Goal: Information Seeking & Learning: Learn about a topic

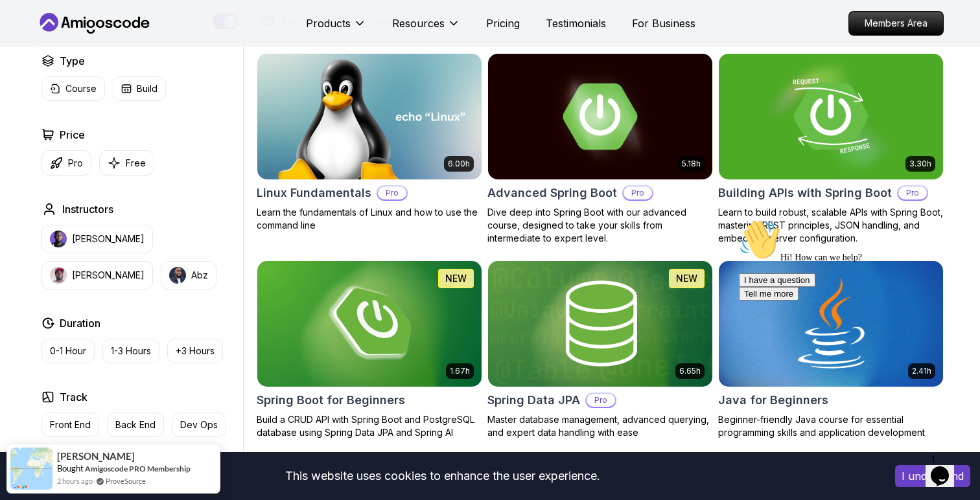
scroll to position [362, 0]
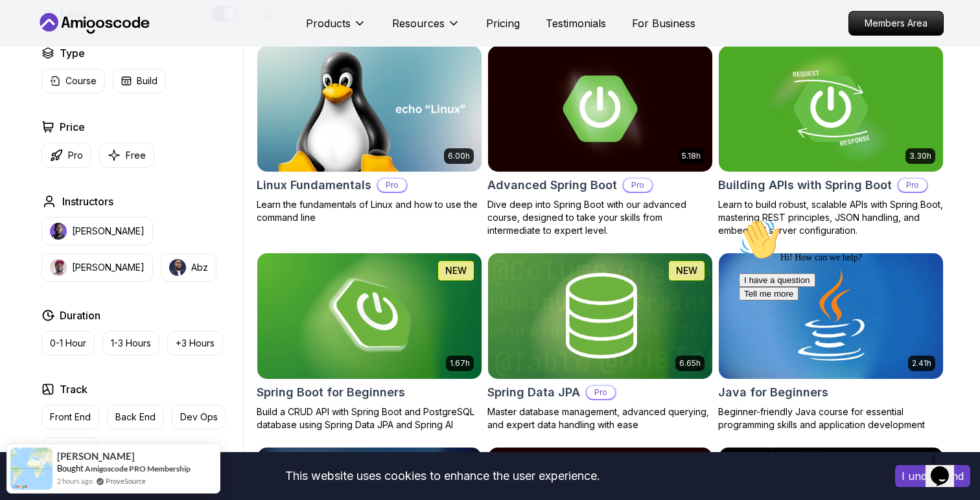
click at [123, 156] on button "Free" at bounding box center [126, 155] width 55 height 25
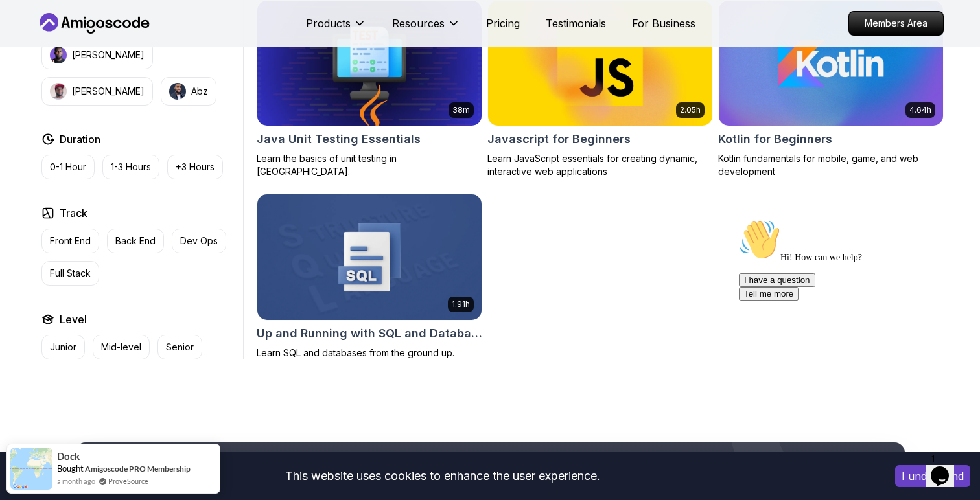
scroll to position [799, 0]
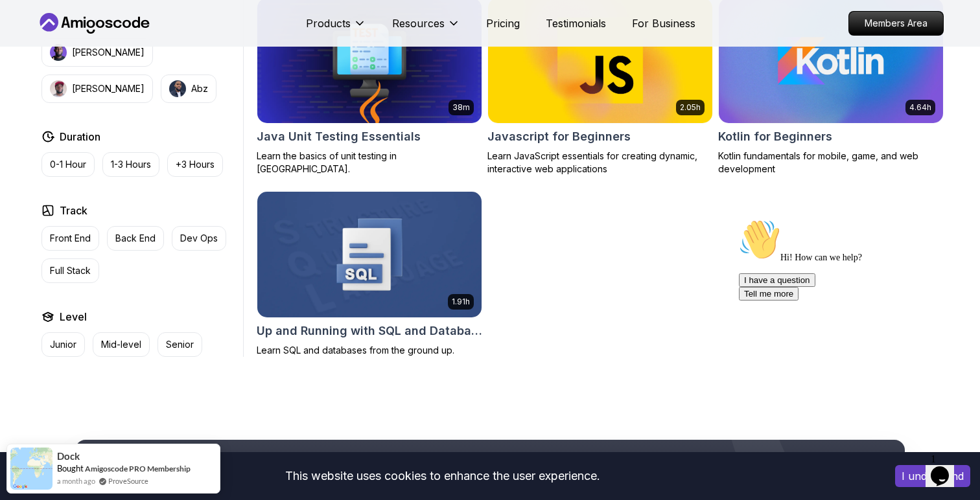
click at [318, 320] on div "1.91h Up and Running with SQL and Databases Learn SQL and databases from the gr…" at bounding box center [370, 274] width 226 height 166
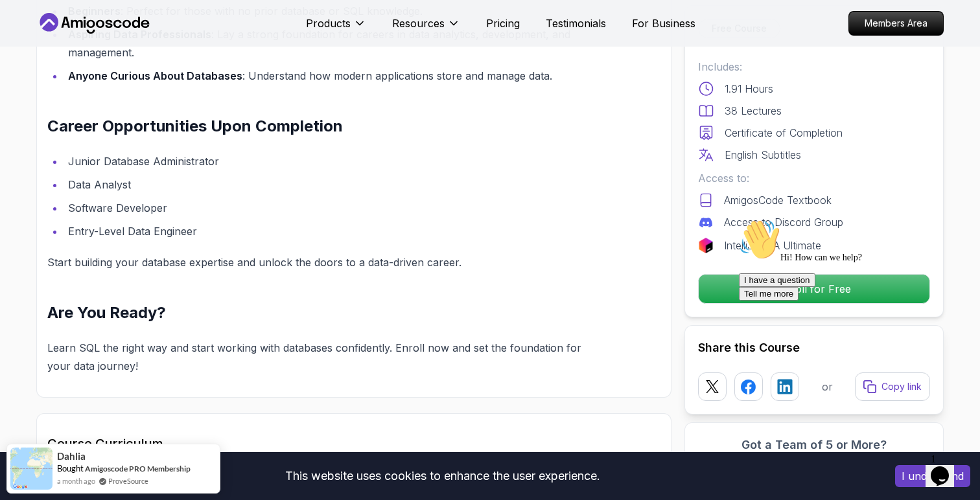
scroll to position [1202, 0]
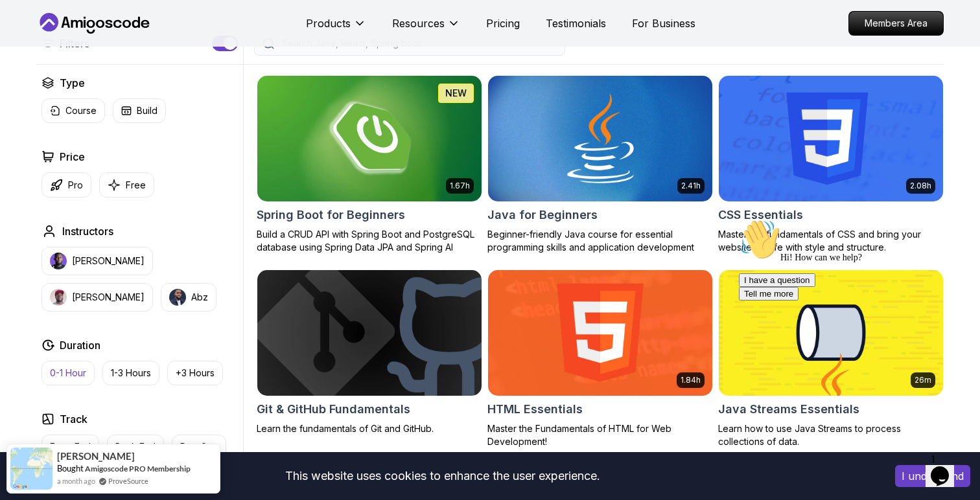
scroll to position [301, 0]
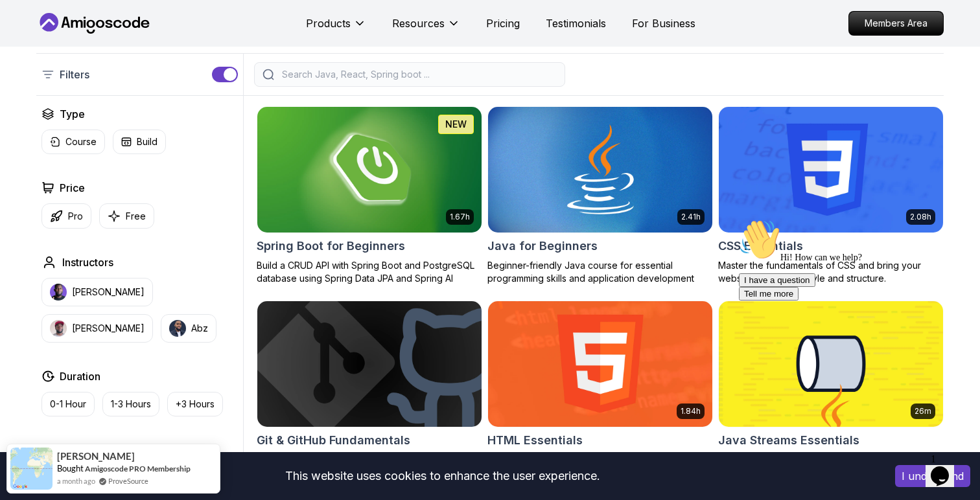
click at [215, 80] on button "button" at bounding box center [225, 75] width 26 height 16
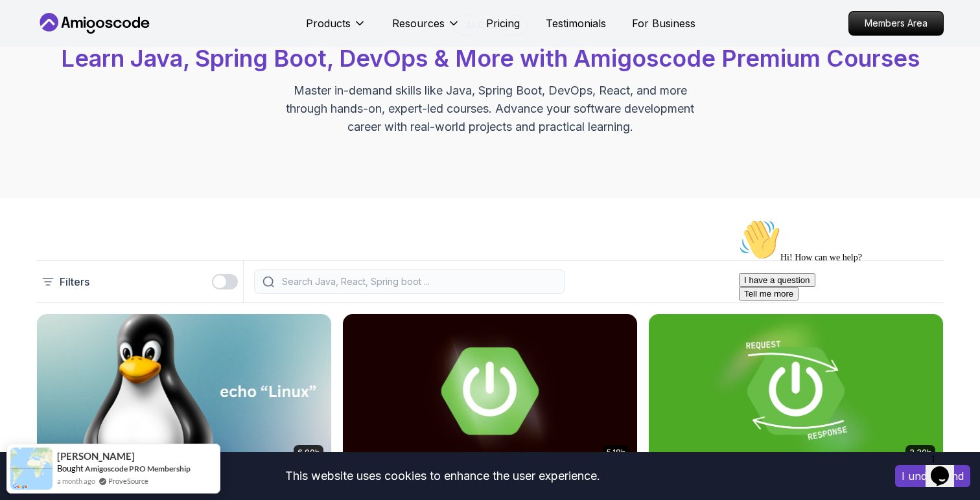
scroll to position [180, 0]
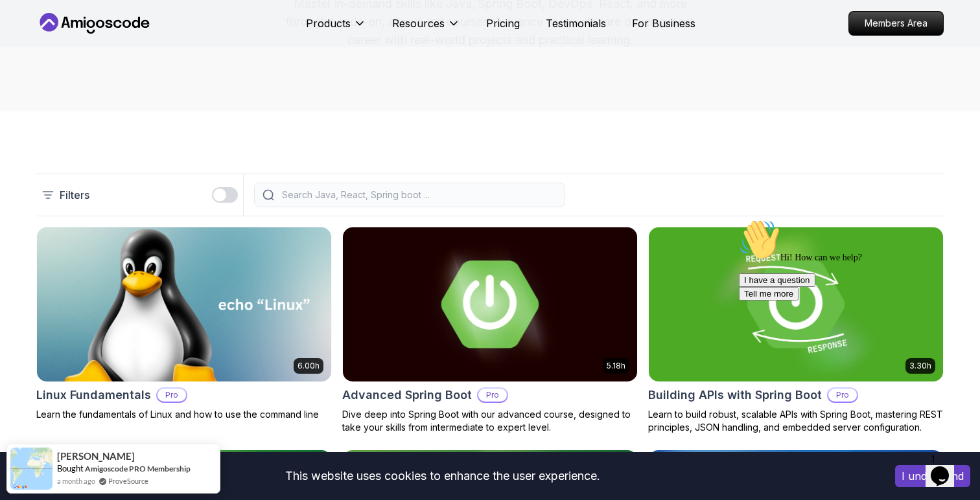
click at [231, 188] on button "button" at bounding box center [225, 195] width 26 height 16
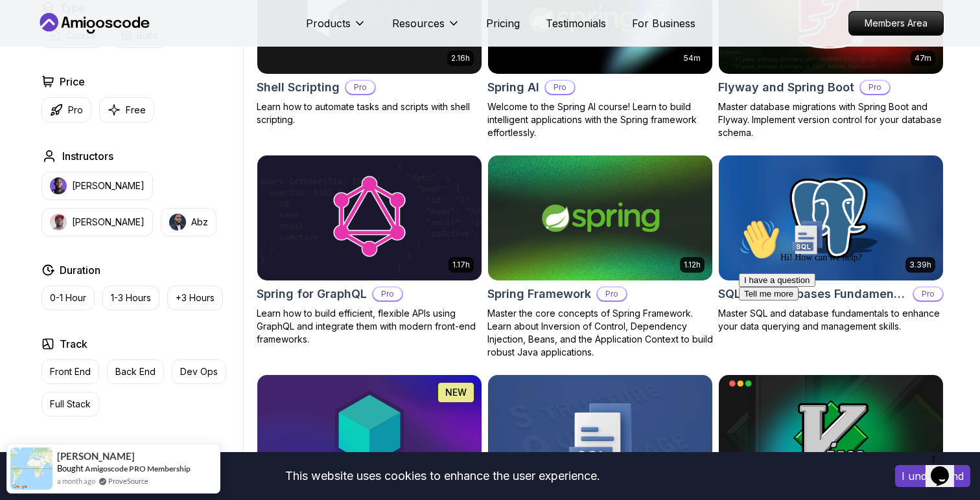
scroll to position [3142, 0]
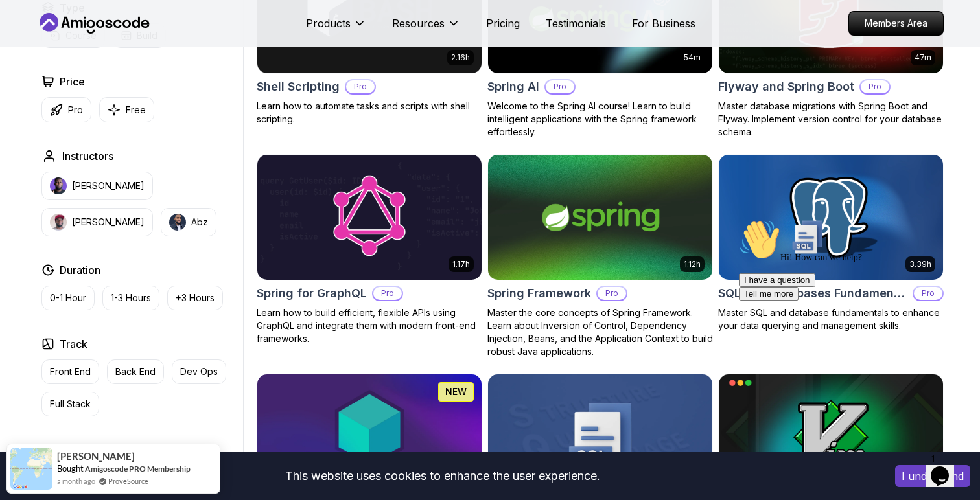
click at [749, 281] on div "Hi! How can we help? I have a question Tell me more" at bounding box center [855, 260] width 233 height 82
click at [760, 247] on div "Hi! How can we help? I have a question Tell me more" at bounding box center [855, 260] width 233 height 82
click at [803, 243] on div "Hi! How can we help? I have a question Tell me more" at bounding box center [855, 260] width 233 height 82
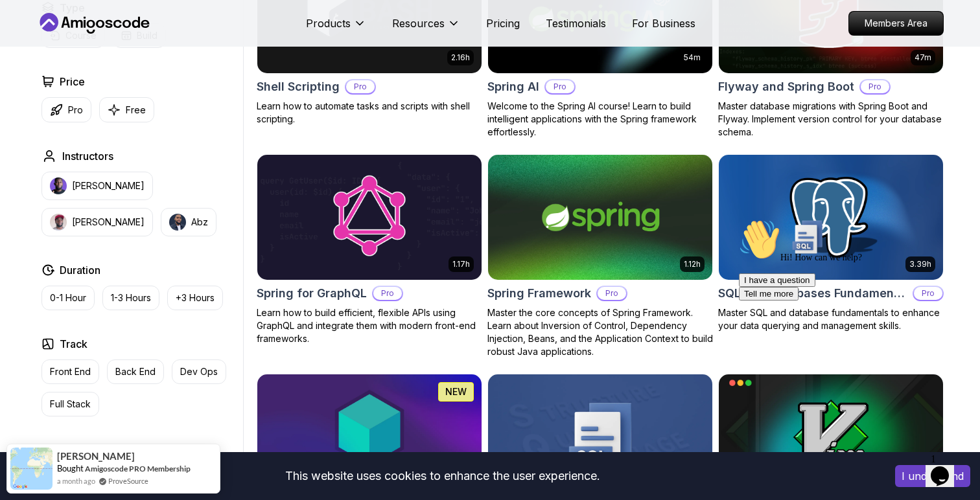
click at [784, 219] on div at bounding box center [855, 219] width 233 height 0
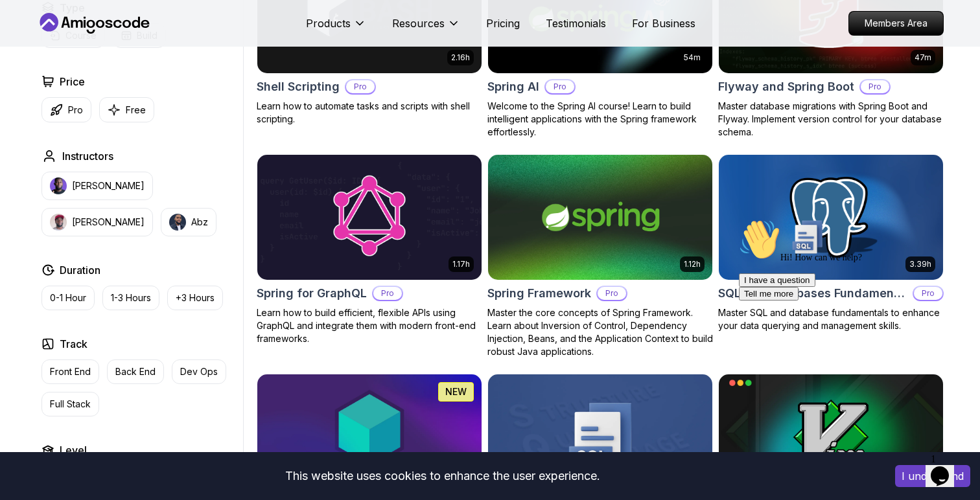
click at [784, 219] on div at bounding box center [855, 219] width 233 height 0
click at [874, 301] on div "Hi! How can we help? I have a question Tell me more" at bounding box center [855, 260] width 233 height 82
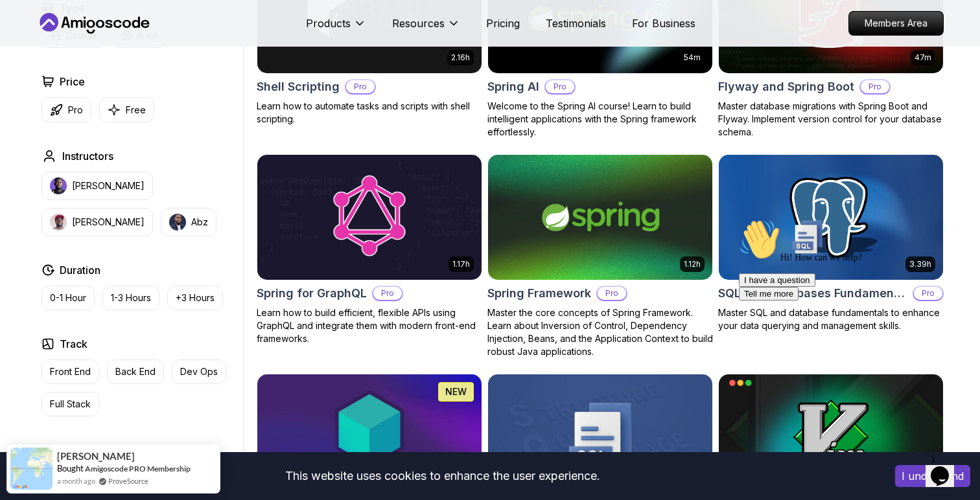
click at [832, 219] on div at bounding box center [855, 219] width 233 height 0
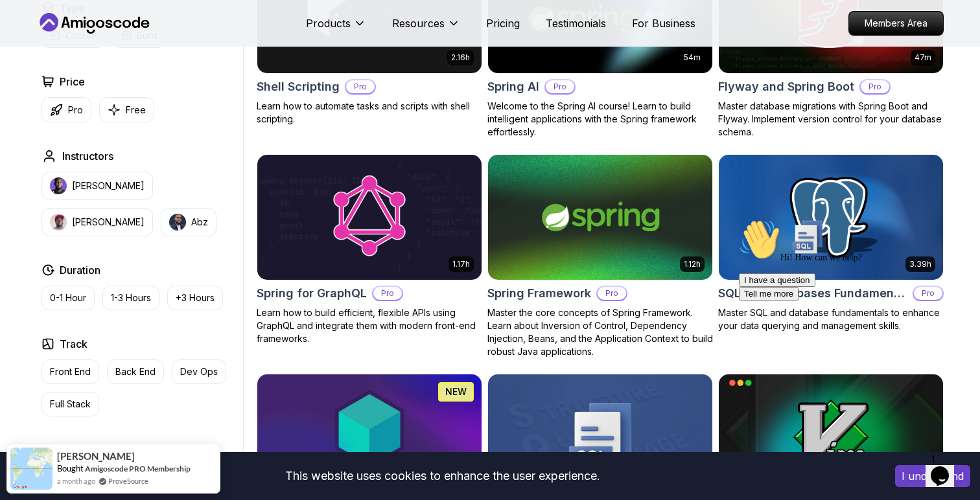
click at [832, 219] on div at bounding box center [855, 219] width 233 height 0
click at [535, 307] on p "Master the core concepts of Spring Framework. Learn about Inversion of Control,…" at bounding box center [600, 333] width 226 height 52
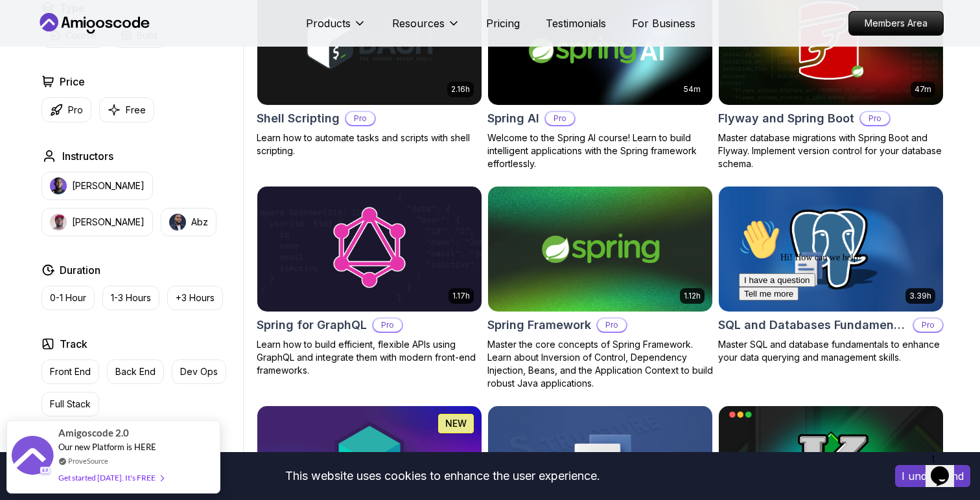
scroll to position [3114, 0]
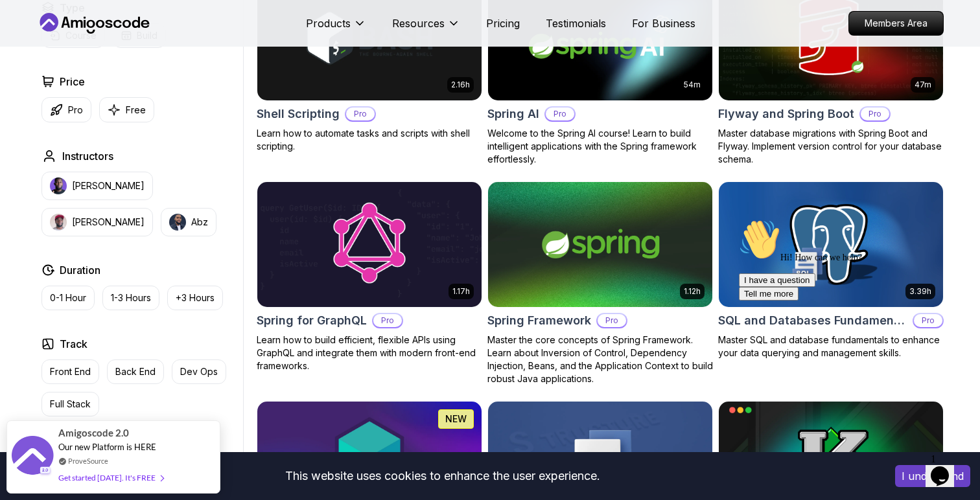
click at [746, 225] on div "Hi! How can we help? I have a question Tell me more" at bounding box center [855, 260] width 233 height 82
click at [742, 263] on div "Hi! How can we help?" at bounding box center [855, 241] width 233 height 44
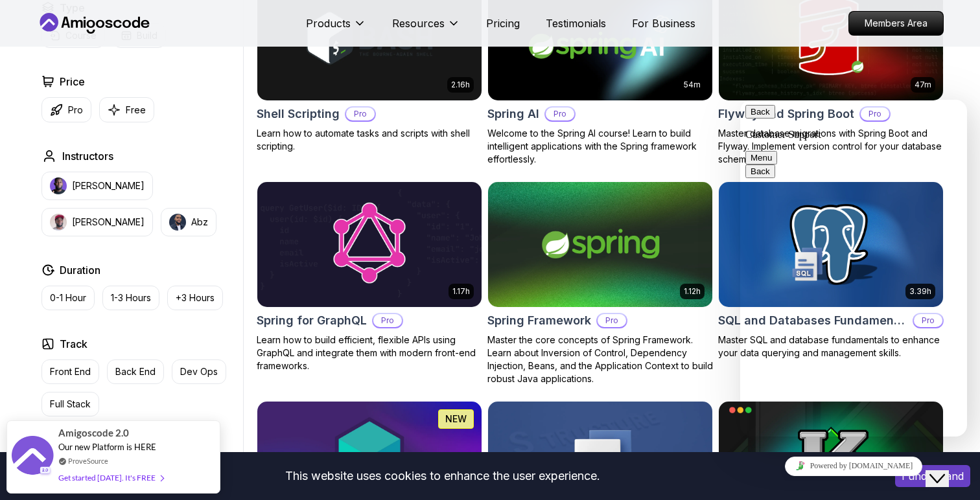
click at [766, 119] on button "Back" at bounding box center [760, 112] width 30 height 14
click at [942, 471] on icon "Close Chat This icon closes the chat window." at bounding box center [937, 479] width 16 height 16
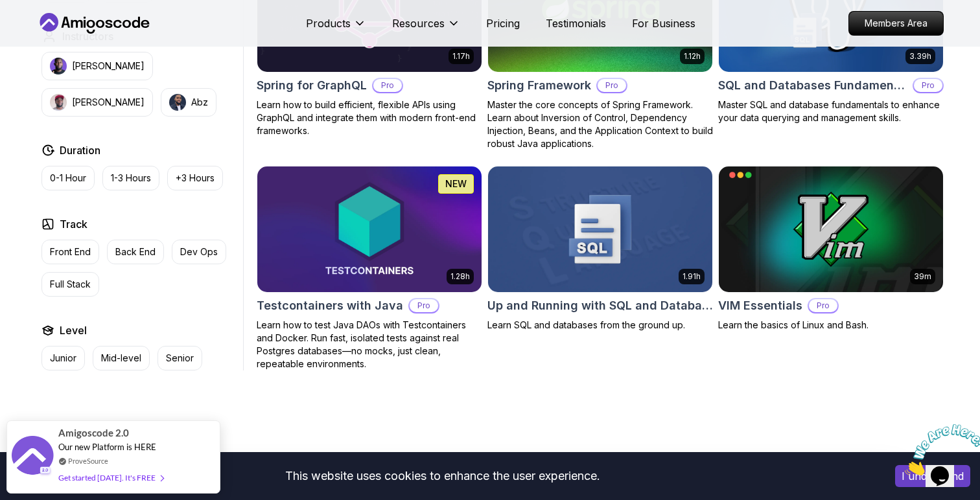
scroll to position [3347, 0]
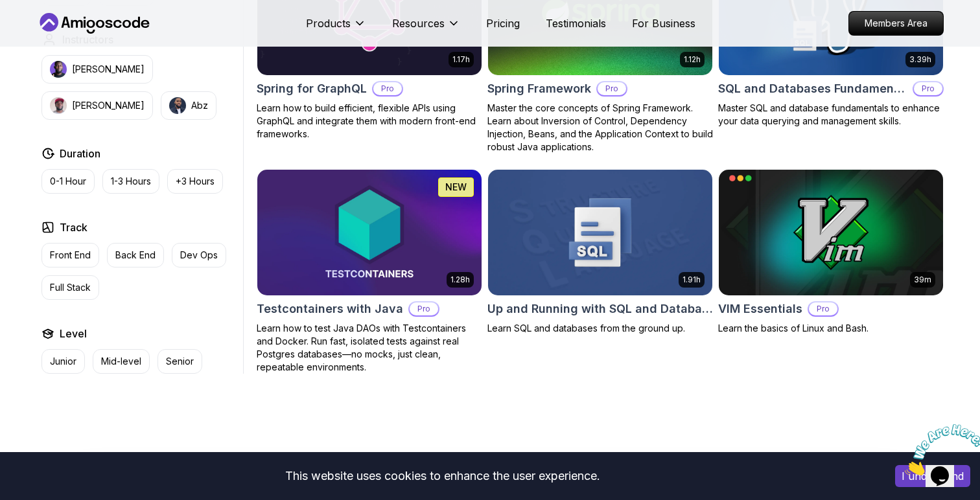
click at [758, 82] on h2 "SQL and Databases Fundamentals" at bounding box center [812, 89] width 189 height 18
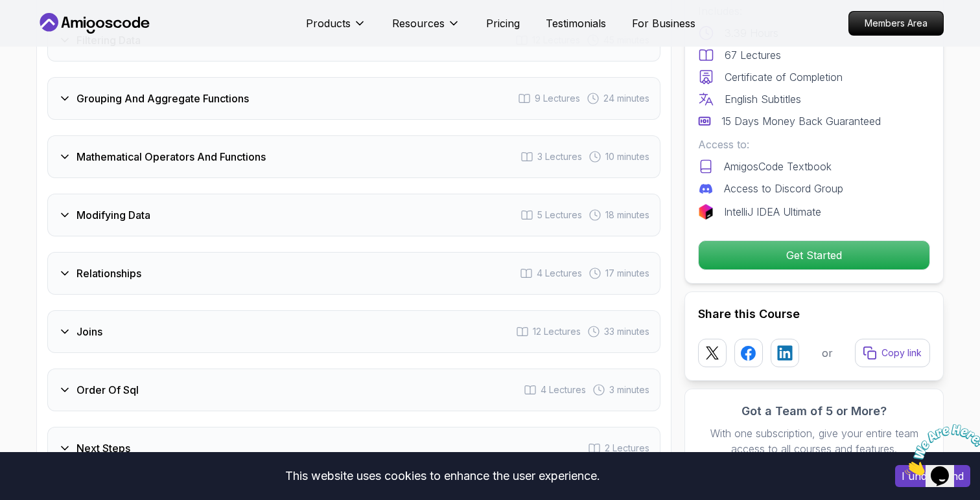
scroll to position [1978, 0]
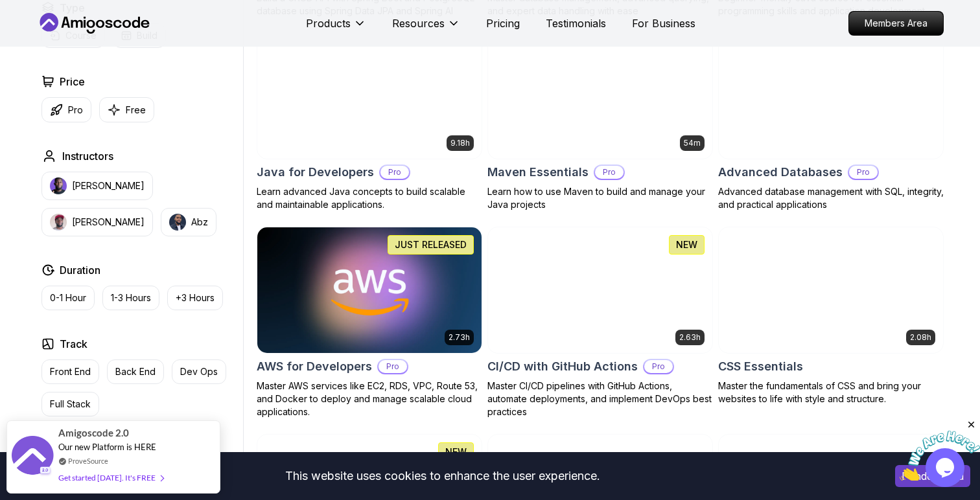
scroll to position [788, 0]
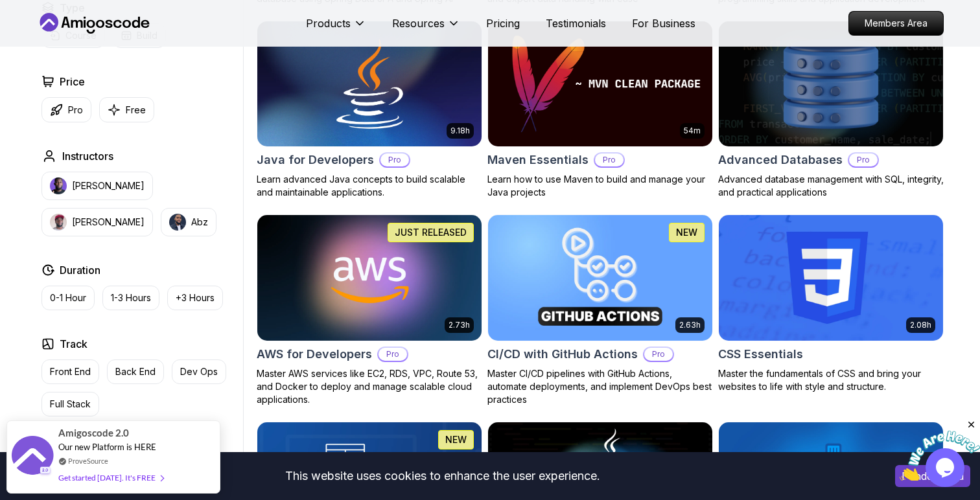
click at [786, 126] on img at bounding box center [830, 84] width 235 height 132
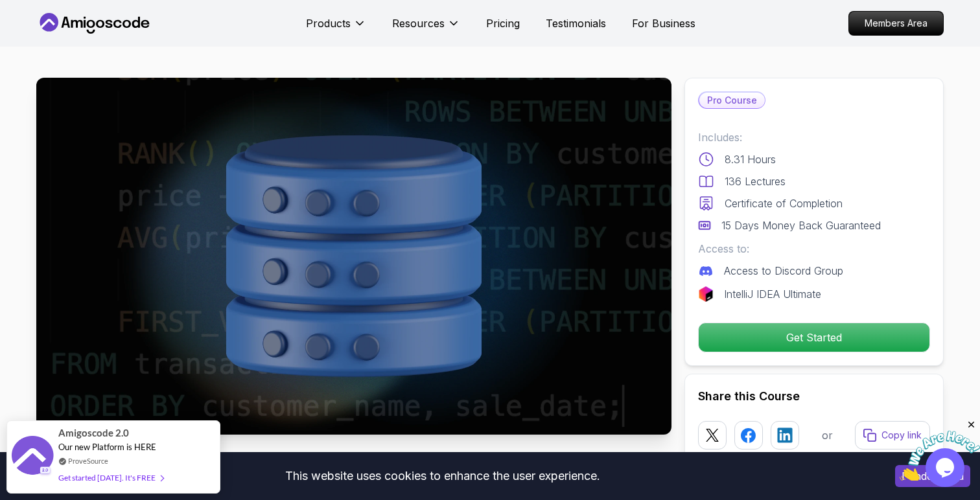
click at [493, 13] on div "Products Resources Resources Team Meet our awesome team members Blog The latest…" at bounding box center [501, 23] width 390 height 26
click at [493, 22] on p "Pricing" at bounding box center [503, 24] width 34 height 16
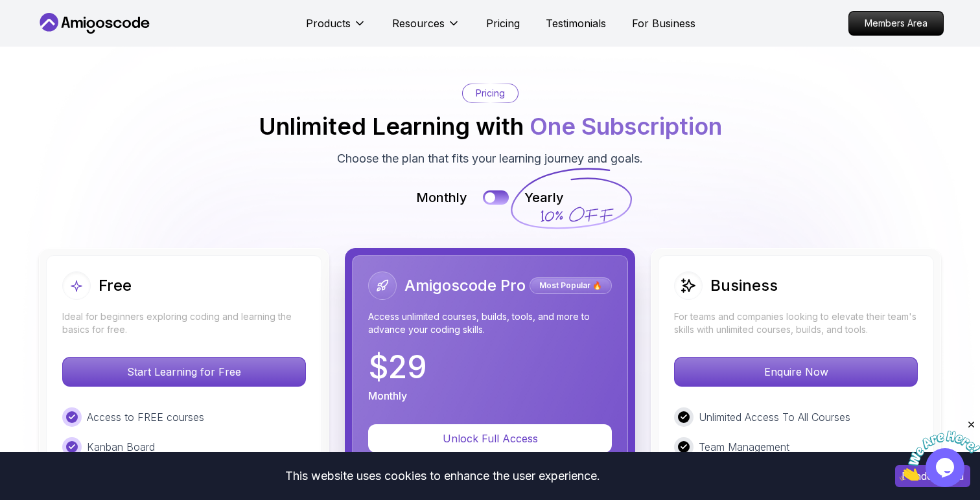
scroll to position [2830, 0]
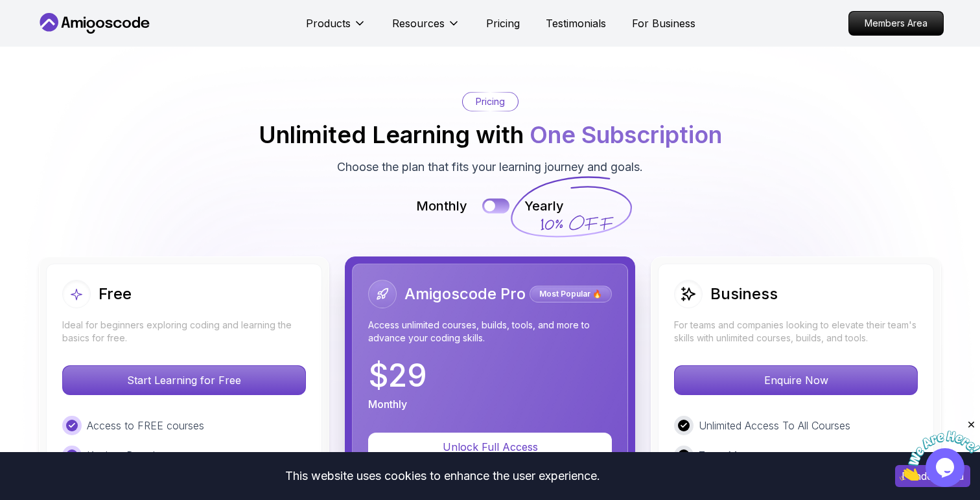
click at [498, 199] on button at bounding box center [495, 206] width 27 height 15
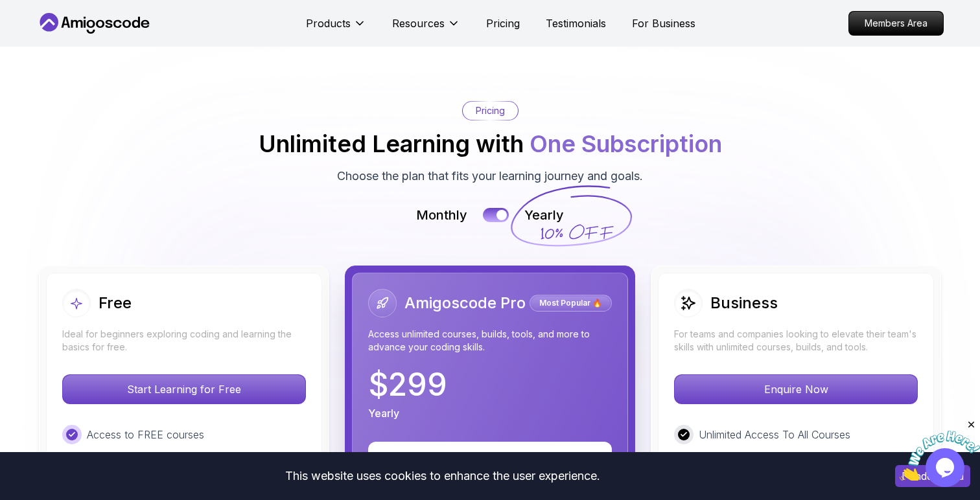
scroll to position [2787, 0]
